Goal: Task Accomplishment & Management: Manage account settings

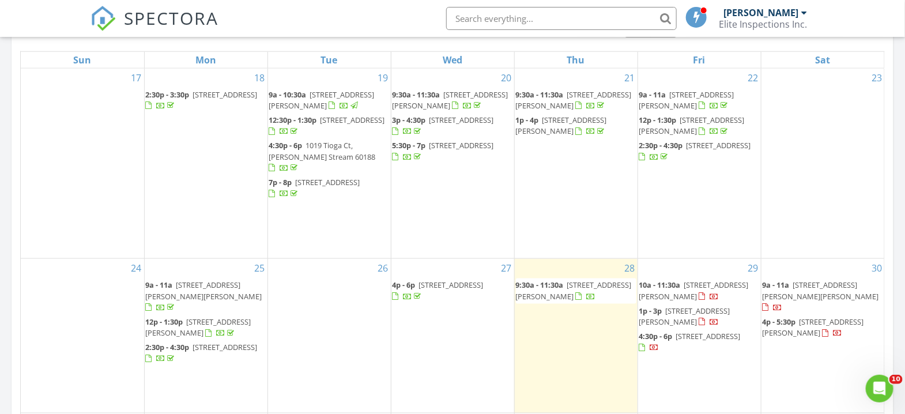
scroll to position [538, 0]
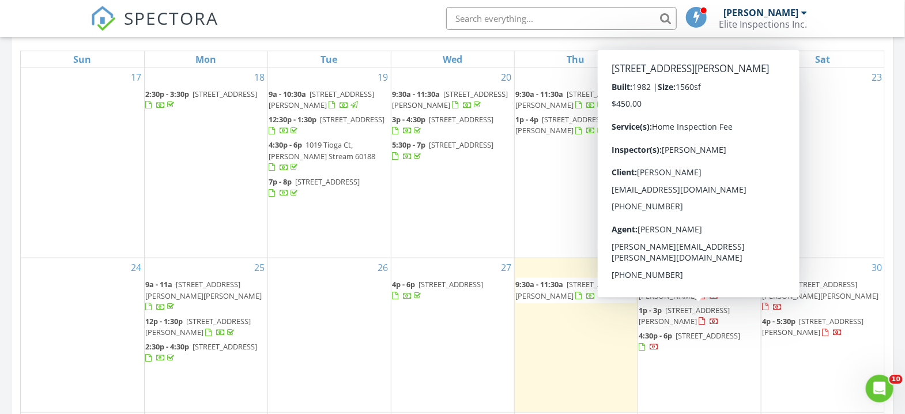
click at [691, 311] on span "1954 Brookside Ln, Hoffman Estates 60169" at bounding box center [684, 315] width 91 height 21
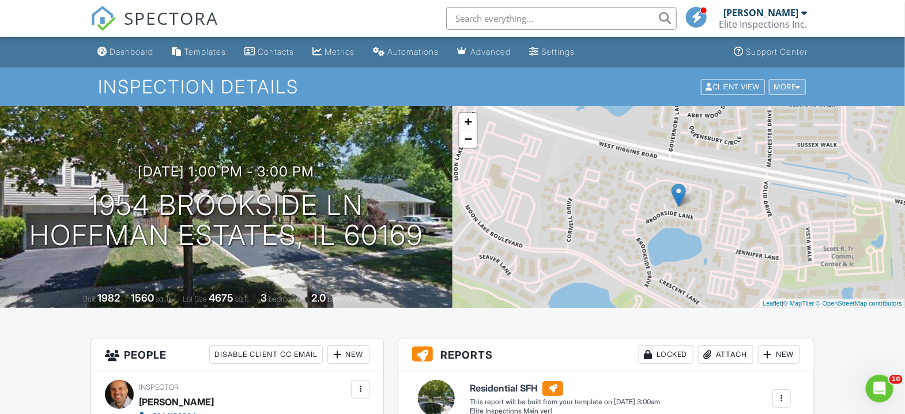
click at [802, 83] on div "More" at bounding box center [787, 87] width 37 height 16
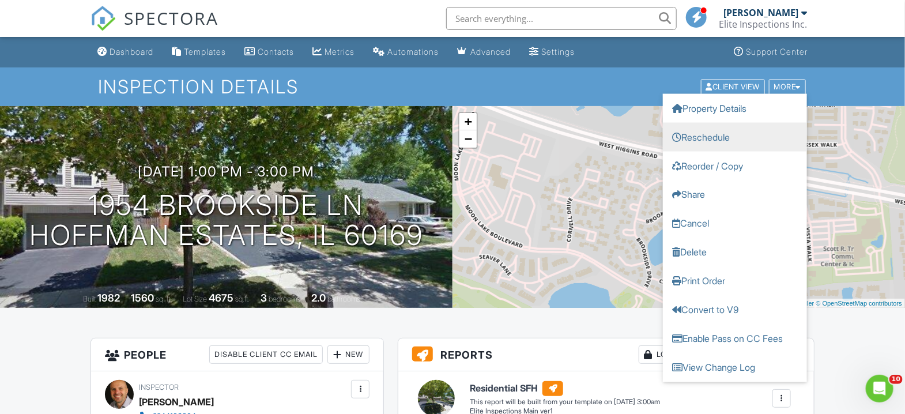
click at [723, 132] on link "Reschedule" at bounding box center [735, 136] width 144 height 29
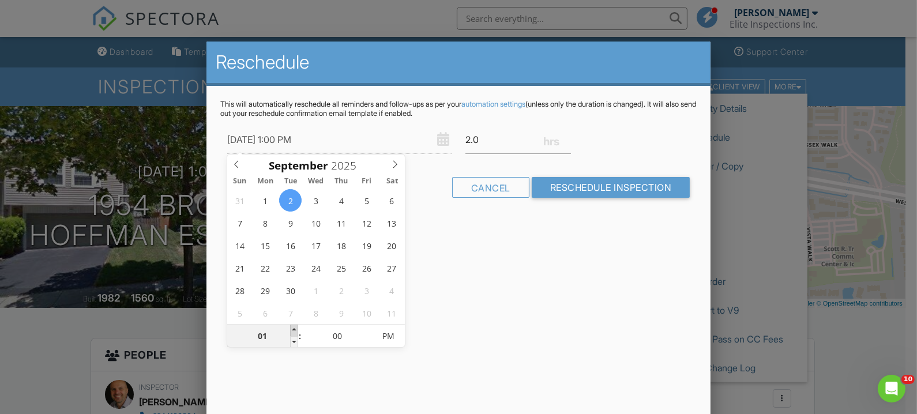
type input "09/02/2025 2:00 PM"
type input "02"
click at [295, 329] on span at bounding box center [294, 331] width 8 height 12
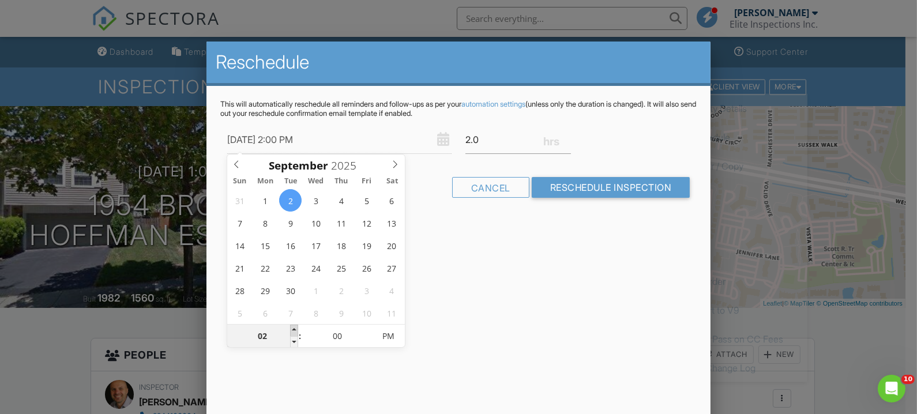
type input "09/02/2025 3:00 PM"
type input "03"
click at [295, 329] on span at bounding box center [294, 331] width 8 height 12
type input "09/02/2025 2:00 PM"
type input "02"
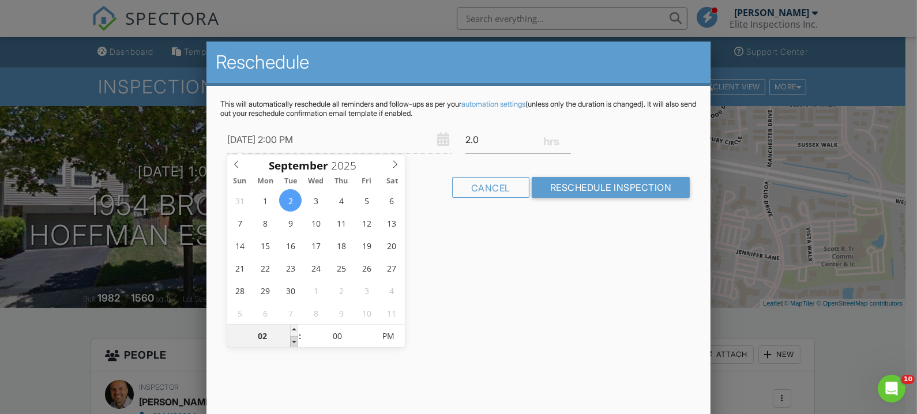
click at [294, 342] on span at bounding box center [294, 342] width 8 height 12
type input "09/02/2025 1:00 PM"
type input "01"
click at [294, 342] on span at bounding box center [294, 342] width 8 height 12
type input "09/02/2025 12:00 PM"
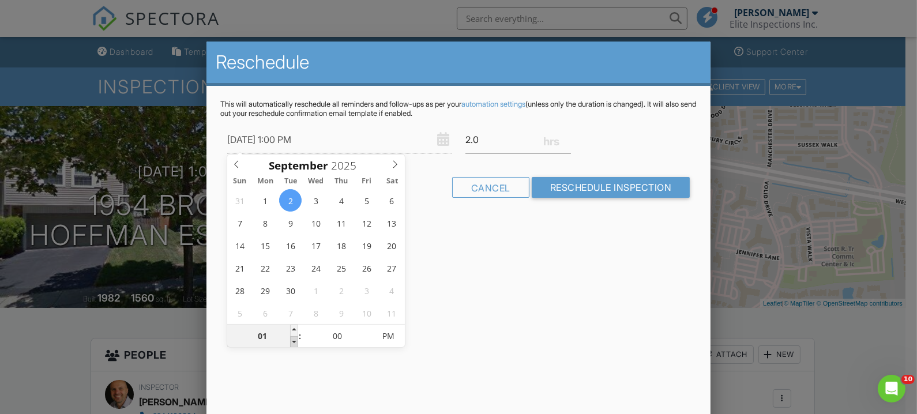
type input "12"
click at [294, 342] on span at bounding box center [294, 342] width 8 height 12
type input "09/02/2025 11:00 AM"
type input "11"
click at [294, 342] on span at bounding box center [294, 342] width 8 height 12
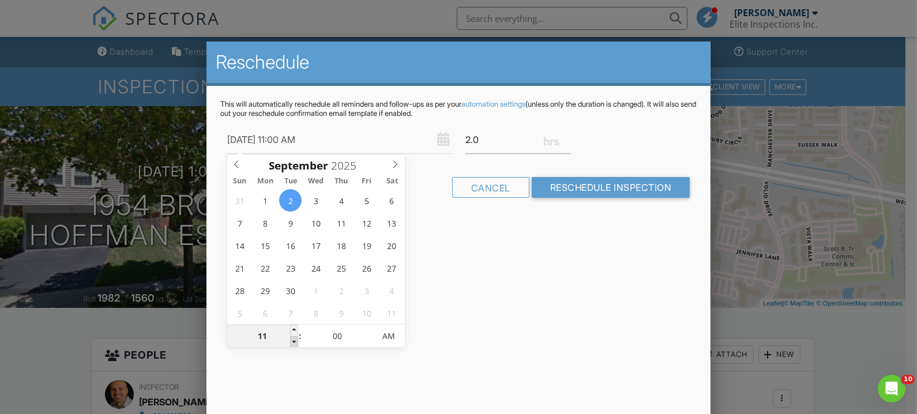
type input "[DATE] 10:00 AM"
type input "10"
click at [294, 342] on span at bounding box center [294, 342] width 8 height 12
type input "[DATE] 9:00 AM"
type input "09"
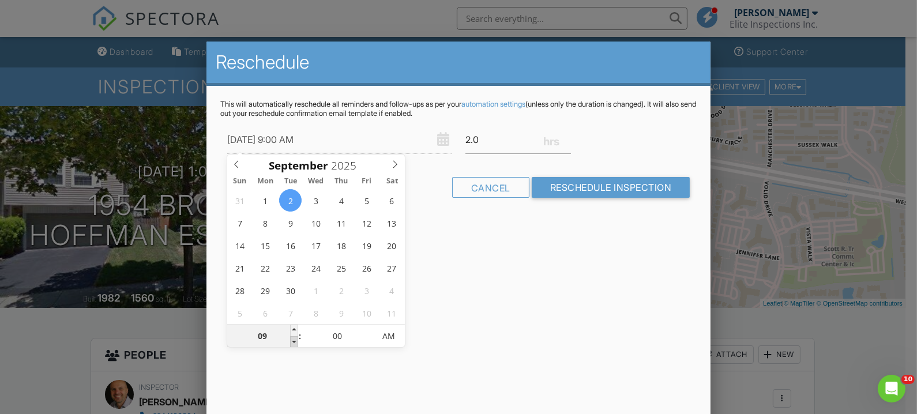
click at [294, 342] on span at bounding box center [294, 342] width 8 height 12
type input "09/02/2025 8:00 AM"
type input "08"
click at [294, 342] on span at bounding box center [294, 342] width 8 height 12
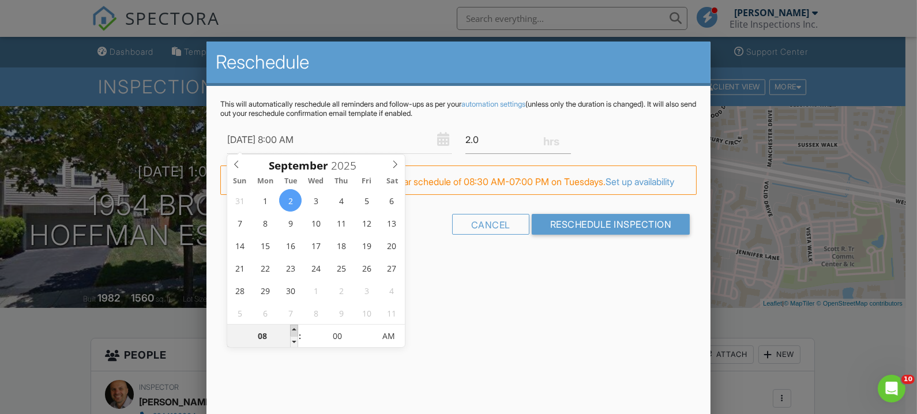
type input "[DATE] 9:00 AM"
type input "09"
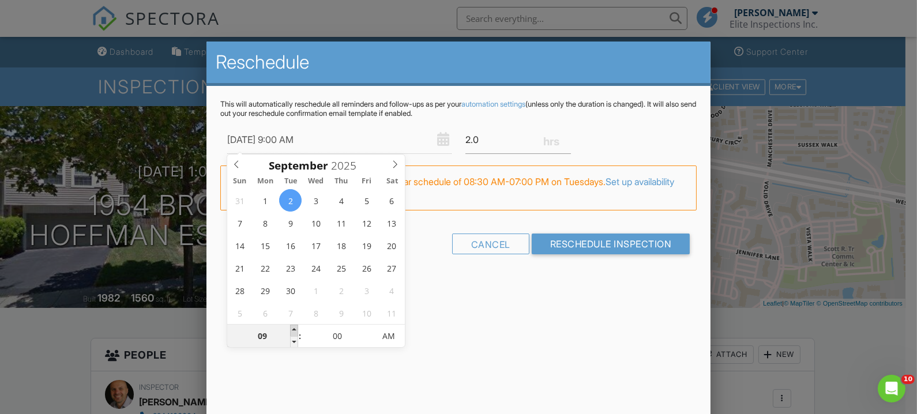
click at [294, 329] on span at bounding box center [294, 331] width 8 height 12
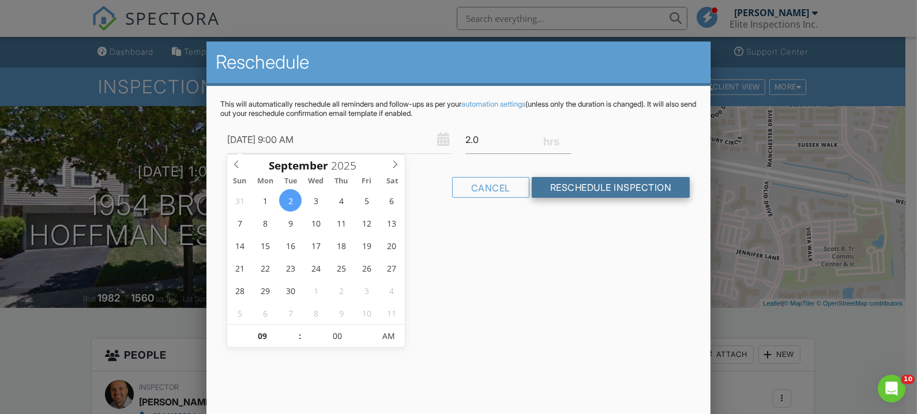
click at [586, 182] on input "Reschedule Inspection" at bounding box center [611, 187] width 159 height 21
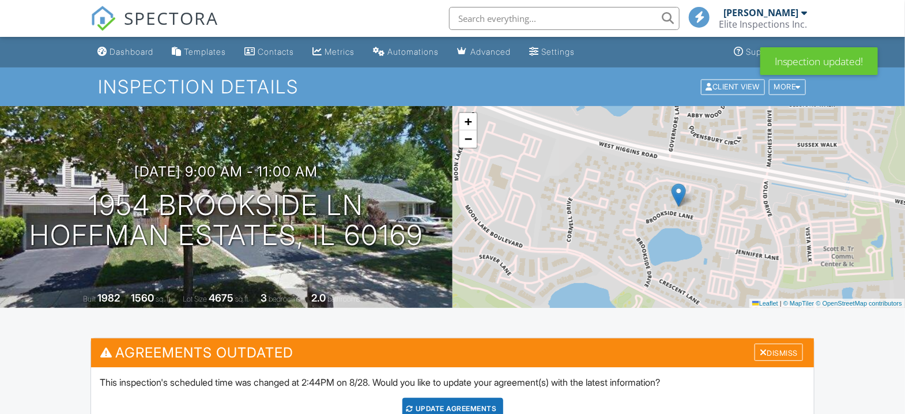
click at [458, 402] on div "Update Agreements" at bounding box center [452, 409] width 101 height 22
